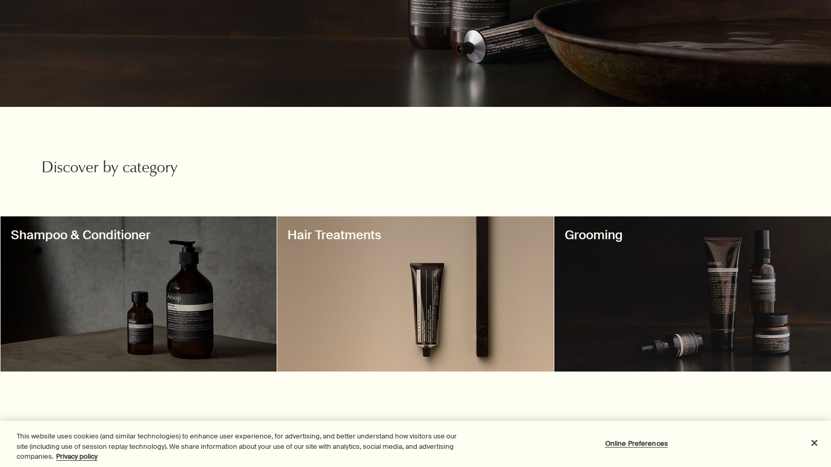
scroll to position [311, 0]
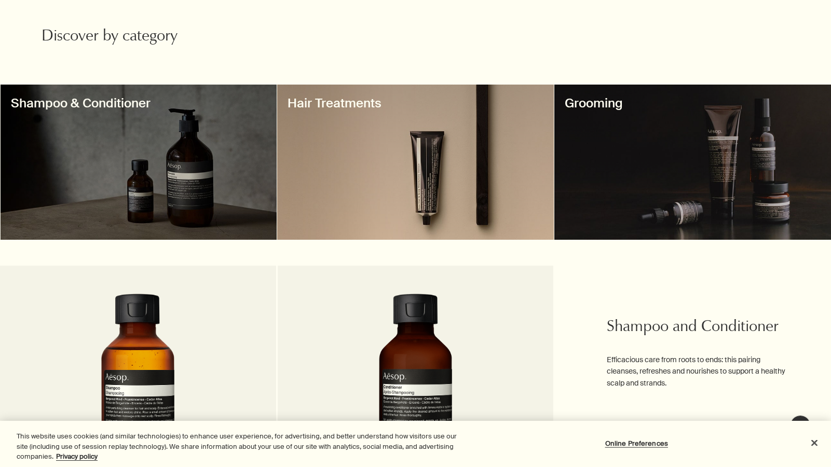
click at [335, 184] on div at bounding box center [415, 162] width 277 height 155
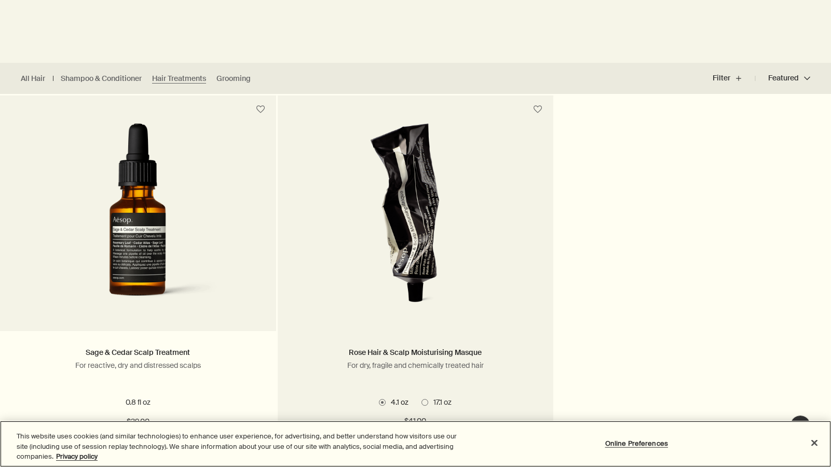
scroll to position [311, 0]
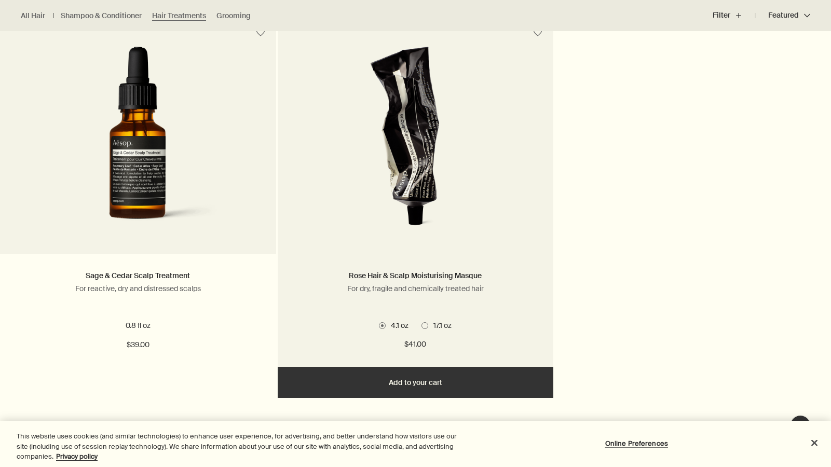
click at [366, 189] on img at bounding box center [416, 143] width 162 height 192
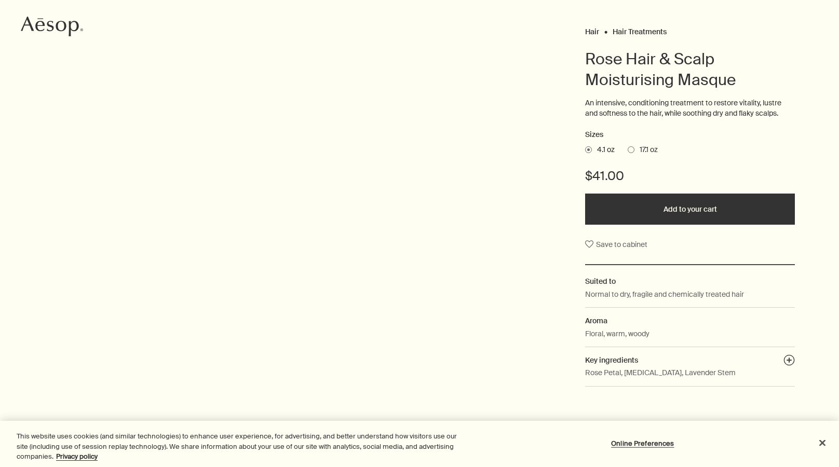
scroll to position [104, 0]
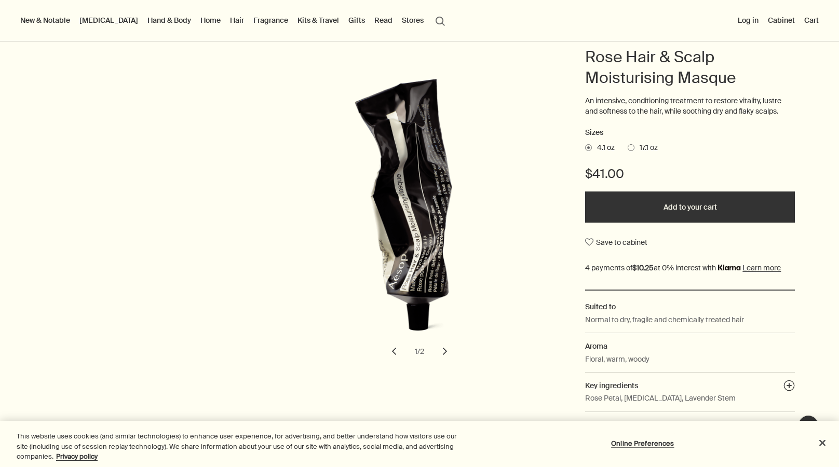
click at [637, 147] on span "17.1 oz" at bounding box center [645, 148] width 23 height 10
click at [628, 147] on input "17.1 oz" at bounding box center [628, 146] width 0 height 7
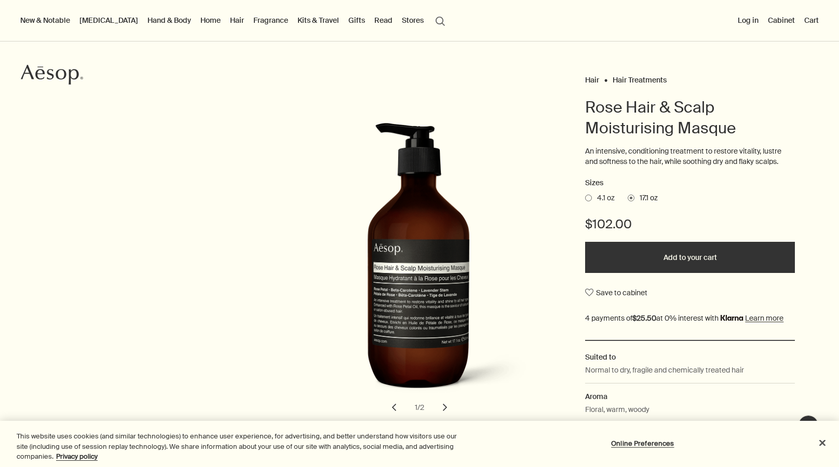
scroll to position [52, 0]
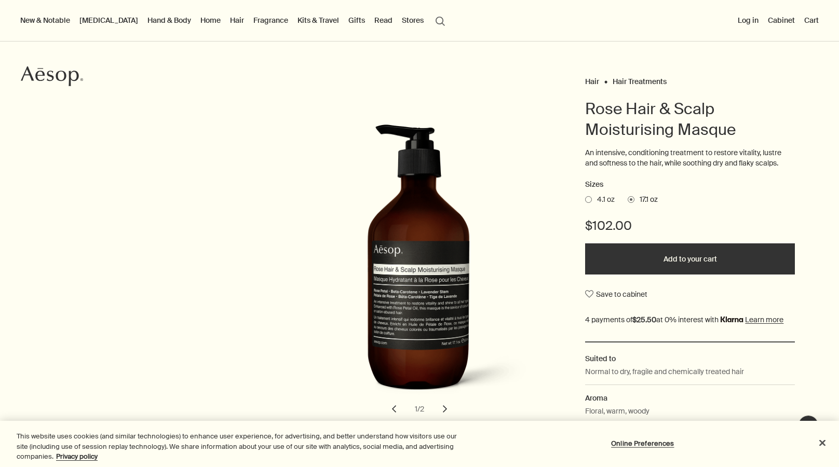
click at [614, 200] on ul "4.1 oz 17.1 oz" at bounding box center [690, 200] width 210 height 15
click at [602, 193] on ul "4.1 oz 17.1 oz" at bounding box center [690, 200] width 210 height 15
click at [607, 200] on span "4.1 oz" at bounding box center [603, 200] width 23 height 10
click at [585, 200] on input "4.1 oz" at bounding box center [585, 198] width 0 height 7
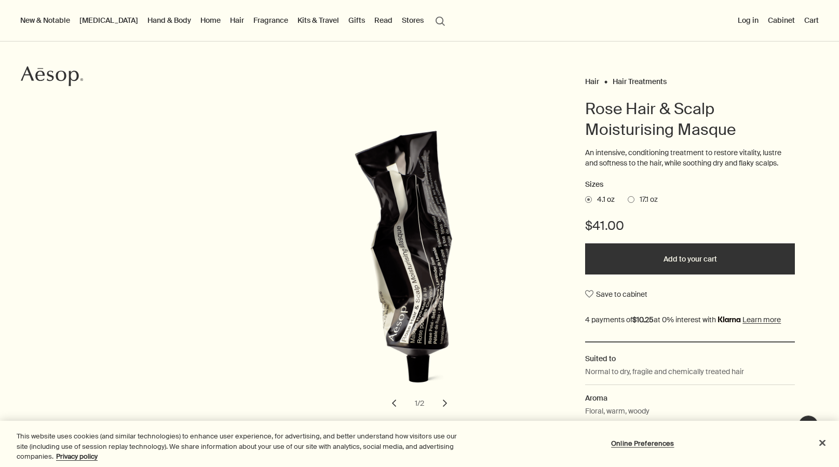
click at [639, 198] on span "17.1 oz" at bounding box center [645, 200] width 23 height 10
click at [628, 198] on input "17.1 oz" at bounding box center [628, 198] width 0 height 7
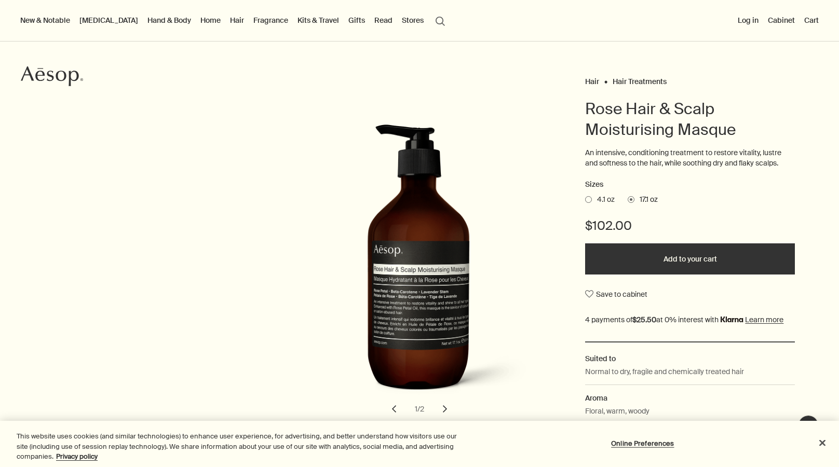
click at [599, 198] on span "4.1 oz" at bounding box center [603, 200] width 23 height 10
click at [585, 198] on input "4.1 oz" at bounding box center [585, 198] width 0 height 7
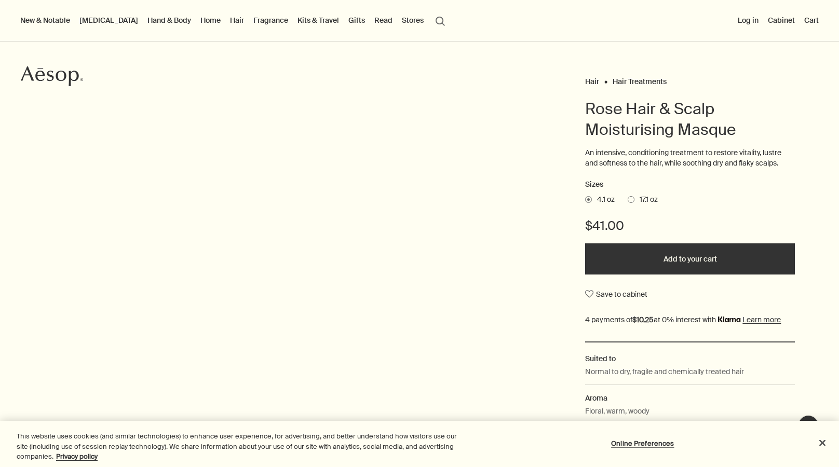
click at [634, 200] on span "17.1 oz" at bounding box center [645, 200] width 23 height 10
click at [628, 200] on input "17.1 oz" at bounding box center [628, 198] width 0 height 7
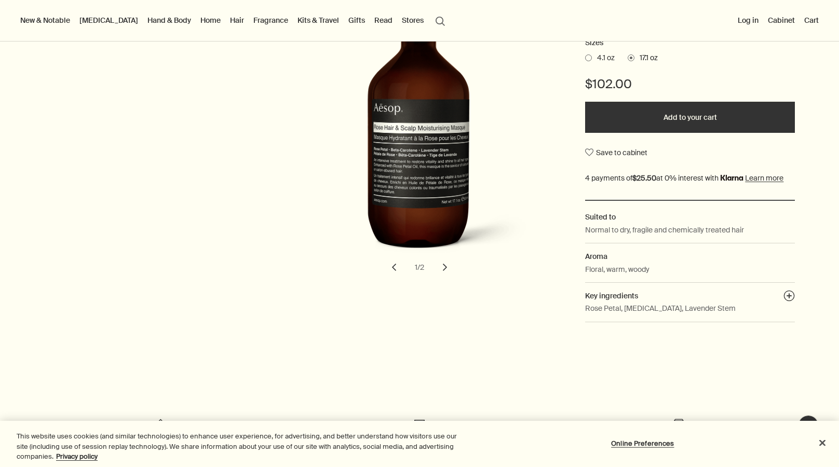
scroll to position [363, 0]
